Goal: Register for event/course

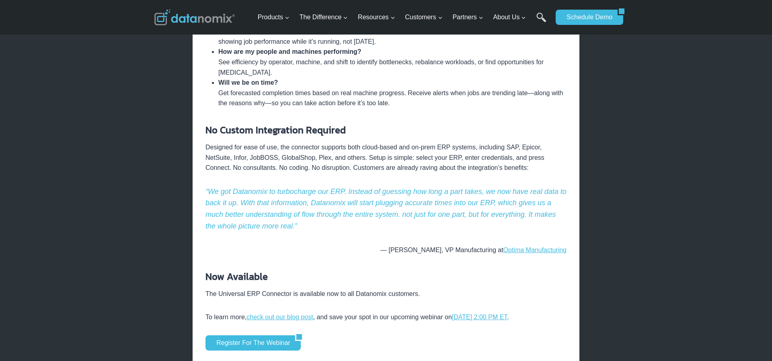
scroll to position [804, 0]
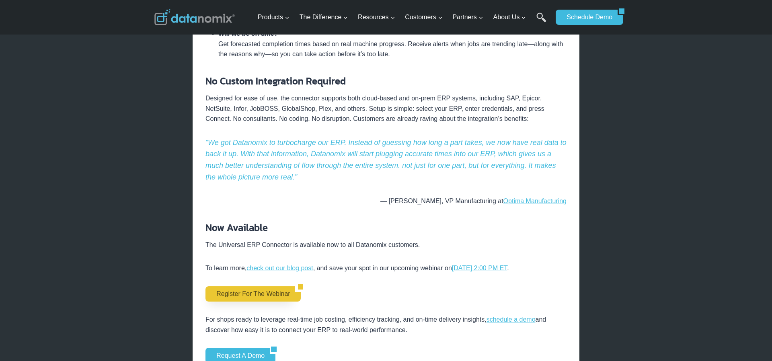
click at [267, 290] on link "Register for the Webinar" at bounding box center [250, 294] width 90 height 15
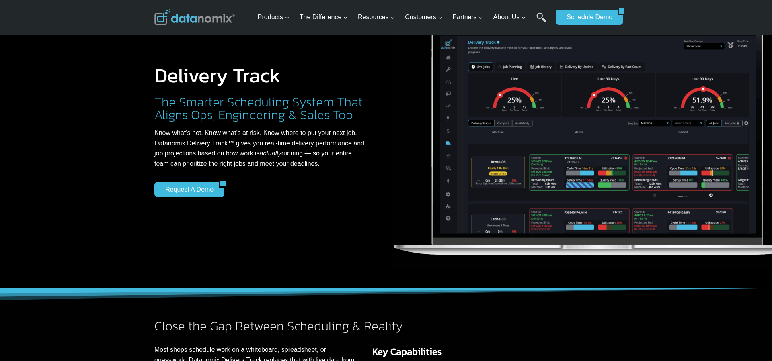
scroll to position [66, 0]
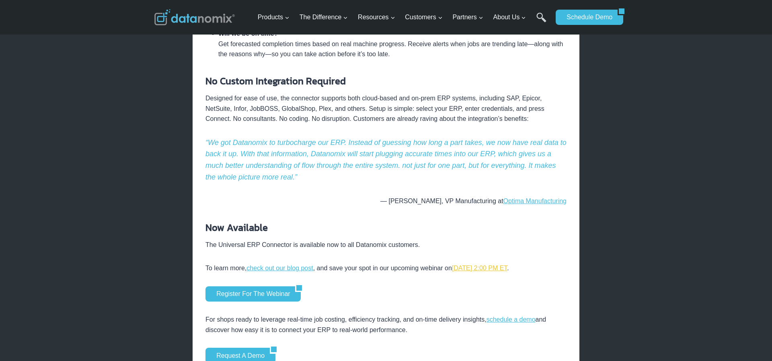
click at [507, 268] on link "[DATE] 2:00 PM ET" at bounding box center [479, 268] width 55 height 7
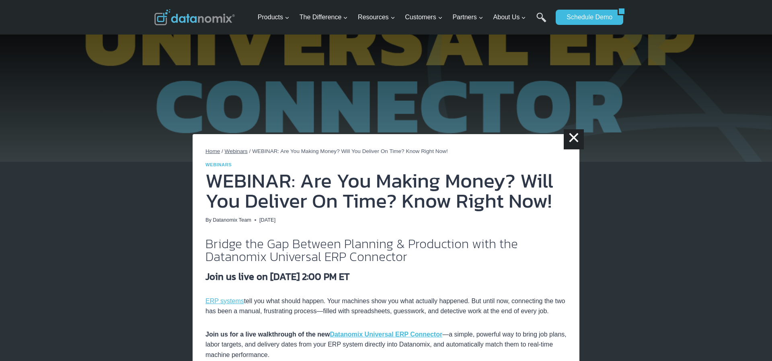
click at [340, 65] on img at bounding box center [386, 81] width 772 height 162
